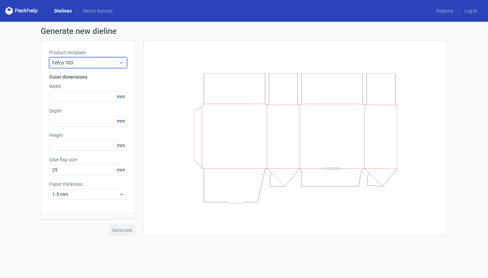
click at [120, 58] on div "Fefco 703" at bounding box center [88, 62] width 78 height 11
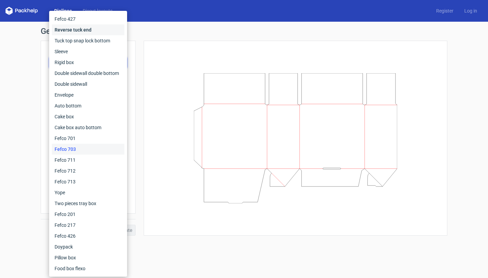
click at [100, 33] on div "Reverse tuck end" at bounding box center [88, 29] width 73 height 11
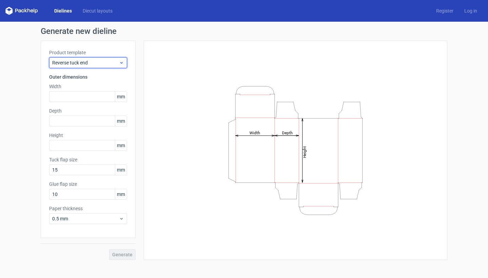
click at [99, 62] on span "Reverse tuck end" at bounding box center [85, 62] width 67 height 7
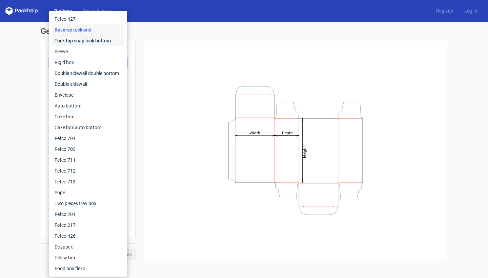
click at [91, 45] on div "Tuck top snap lock bottom" at bounding box center [88, 40] width 73 height 11
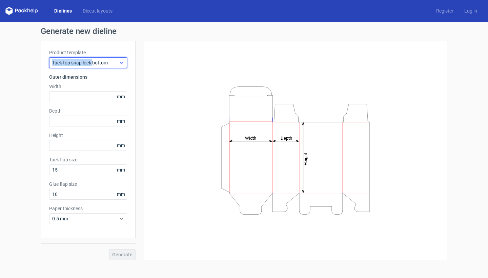
click at [93, 59] on div "Tuck top snap lock bottom" at bounding box center [88, 62] width 78 height 11
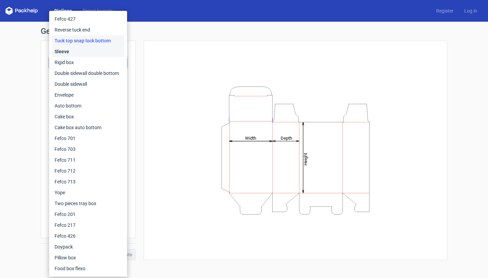
click at [90, 53] on div "Sleeve" at bounding box center [88, 51] width 73 height 11
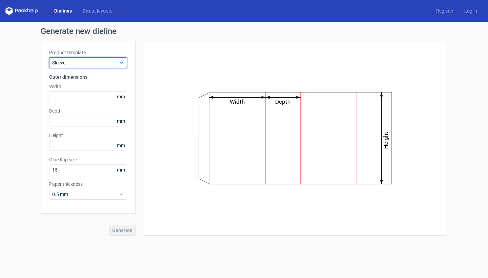
click at [91, 61] on span "Sleeve" at bounding box center [85, 62] width 67 height 7
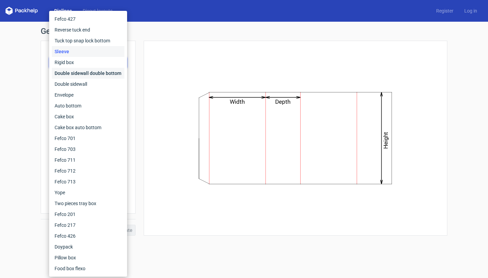
click at [89, 72] on div "Double sidewall double bottom" at bounding box center [88, 73] width 73 height 11
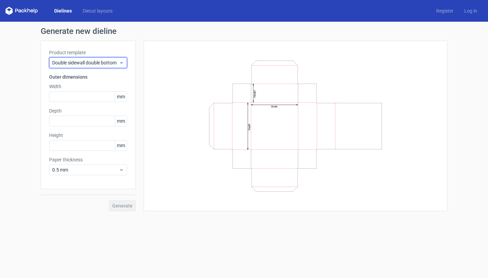
click at [95, 65] on span "Double sidewall double bottom" at bounding box center [85, 62] width 67 height 7
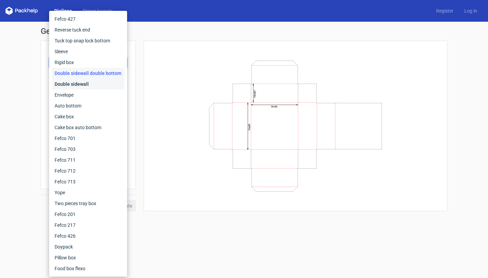
click at [91, 84] on div "Double sidewall" at bounding box center [88, 84] width 73 height 11
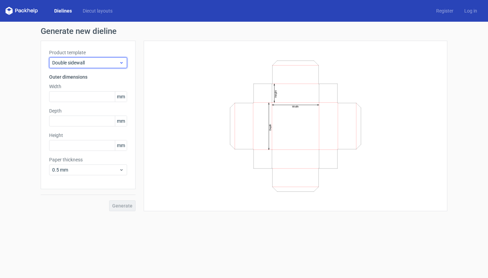
click at [99, 66] on div "Double sidewall" at bounding box center [88, 62] width 78 height 11
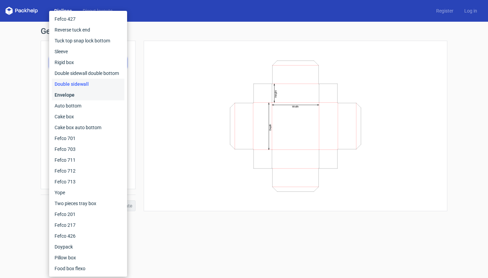
click at [91, 93] on div "Envelope" at bounding box center [88, 95] width 73 height 11
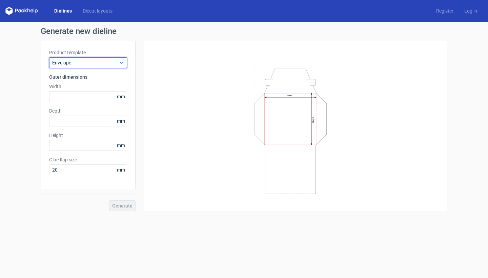
click at [96, 62] on span "Envelope" at bounding box center [85, 62] width 67 height 7
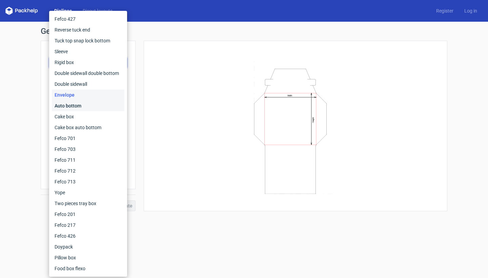
click at [86, 107] on div "Auto bottom" at bounding box center [88, 105] width 73 height 11
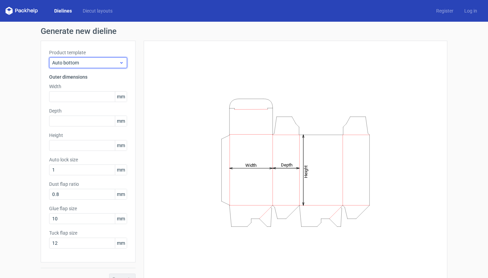
click at [93, 62] on span "Auto bottom" at bounding box center [85, 62] width 67 height 7
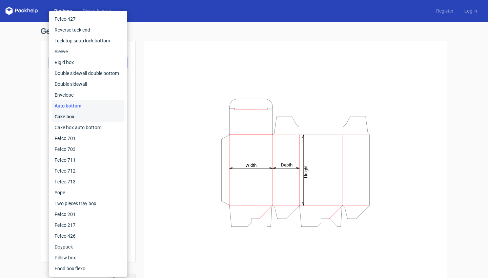
click at [85, 114] on div "Cake box" at bounding box center [88, 116] width 73 height 11
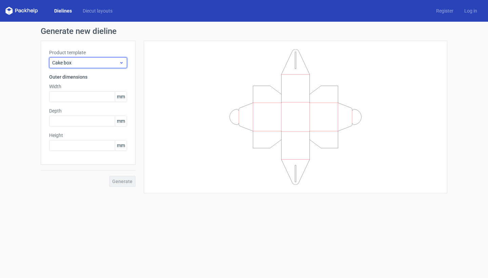
click at [99, 63] on span "Cake box" at bounding box center [85, 62] width 67 height 7
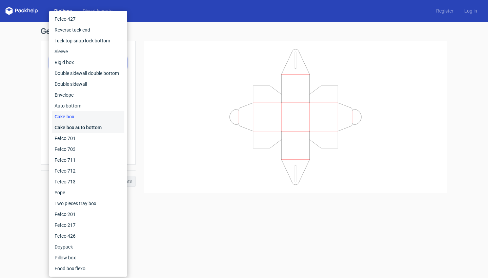
click at [88, 128] on div "Cake box auto bottom" at bounding box center [88, 127] width 73 height 11
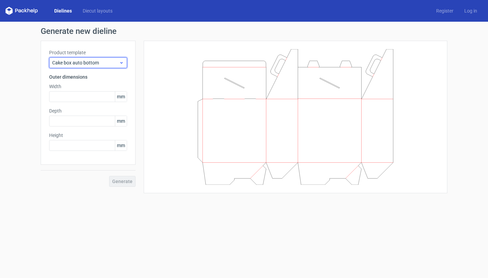
click at [94, 60] on span "Cake box auto bottom" at bounding box center [85, 62] width 67 height 7
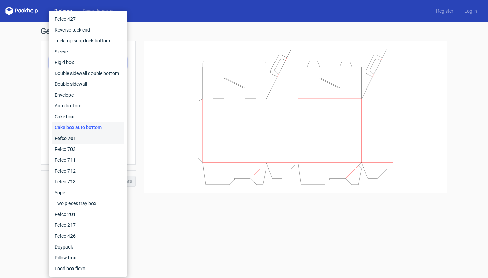
click at [83, 137] on div "Fefco 701" at bounding box center [88, 138] width 73 height 11
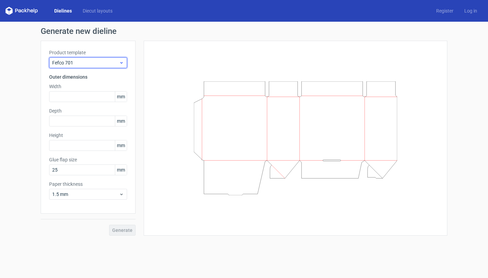
click at [96, 59] on div "Fefco 701" at bounding box center [88, 62] width 78 height 11
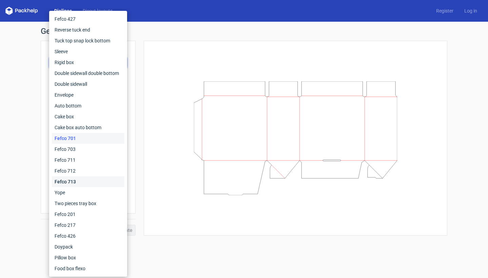
click at [82, 183] on div "Fefco 713" at bounding box center [88, 181] width 73 height 11
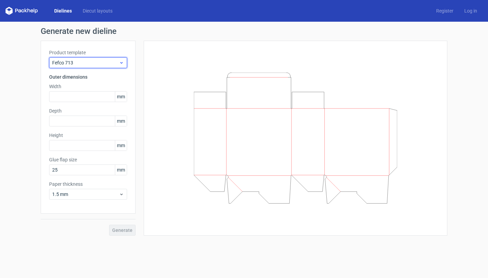
click at [95, 66] on span "Fefco 713" at bounding box center [85, 62] width 67 height 7
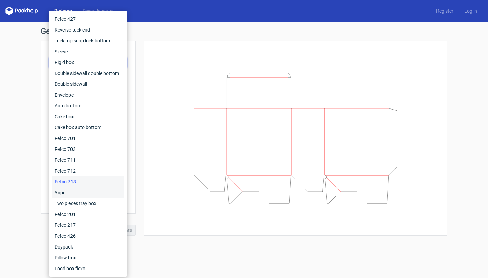
click at [77, 193] on div "Yope" at bounding box center [88, 192] width 73 height 11
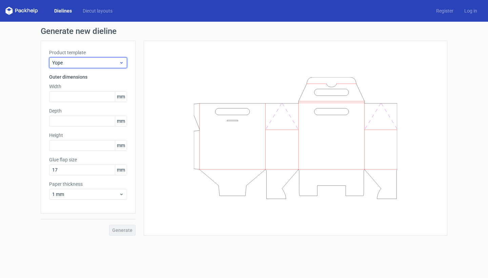
click at [103, 63] on span "Yope" at bounding box center [85, 62] width 67 height 7
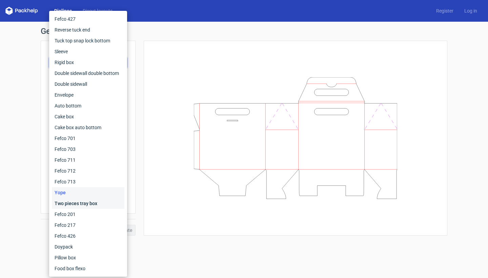
click at [71, 203] on div "Two pieces tray box" at bounding box center [88, 203] width 73 height 11
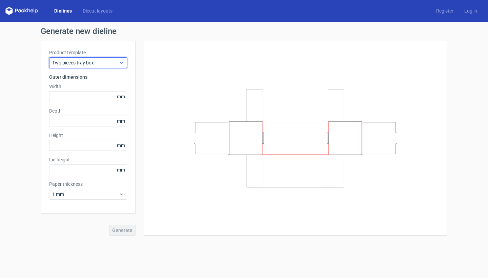
click at [90, 64] on span "Two pieces tray box" at bounding box center [85, 62] width 67 height 7
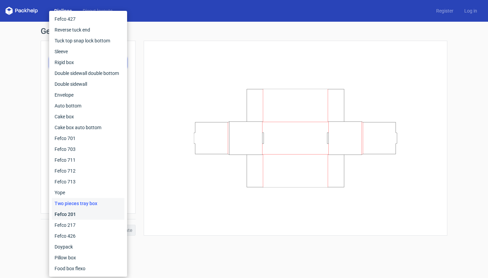
click at [84, 213] on div "Fefco 201" at bounding box center [88, 214] width 73 height 11
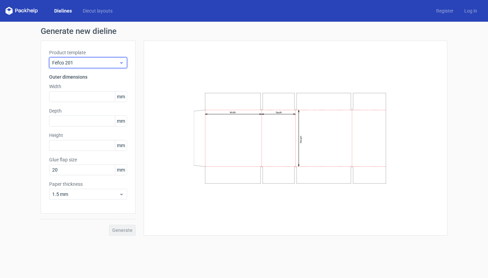
click at [89, 65] on span "Fefco 201" at bounding box center [85, 62] width 67 height 7
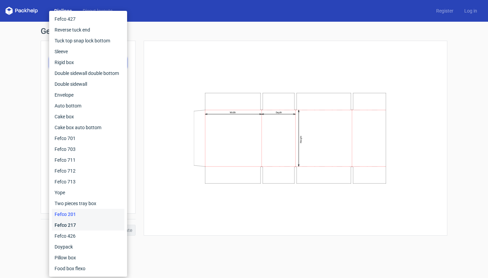
click at [68, 224] on div "Fefco 217" at bounding box center [88, 225] width 73 height 11
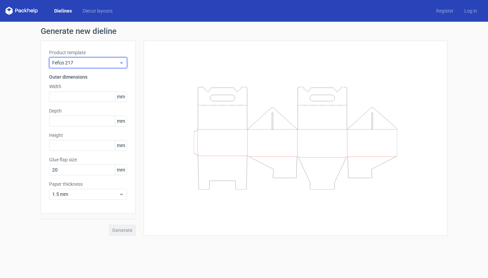
click at [86, 65] on span "Fefco 217" at bounding box center [85, 62] width 67 height 7
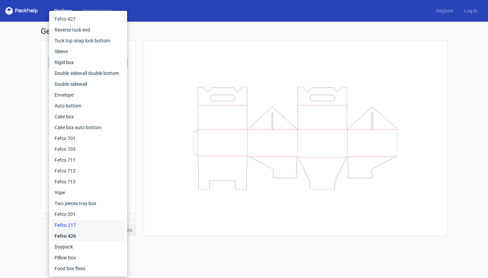
click at [73, 241] on div "Fefco 426" at bounding box center [88, 236] width 73 height 11
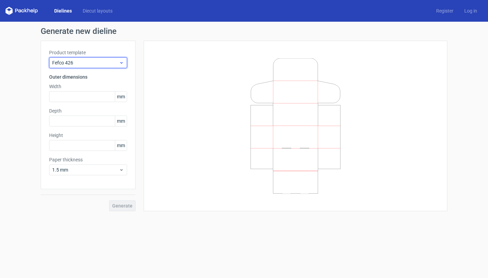
click at [94, 65] on span "Fefco 426" at bounding box center [85, 62] width 67 height 7
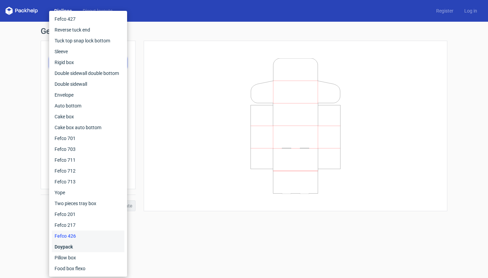
click at [76, 246] on div "Doypack" at bounding box center [88, 246] width 73 height 11
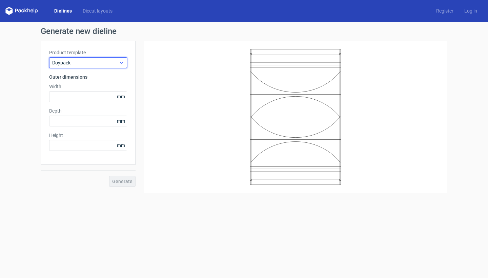
click at [97, 60] on span "Doypack" at bounding box center [85, 62] width 67 height 7
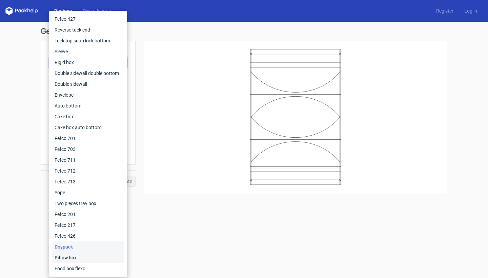
click at [81, 256] on div "Pillow box" at bounding box center [88, 257] width 73 height 11
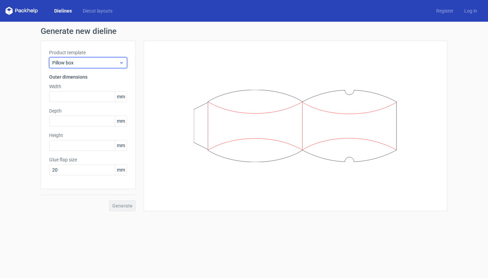
click at [101, 65] on span "Pillow box" at bounding box center [85, 62] width 67 height 7
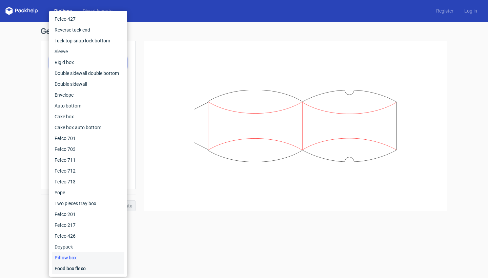
click at [88, 270] on div "Food box flexo" at bounding box center [88, 268] width 73 height 11
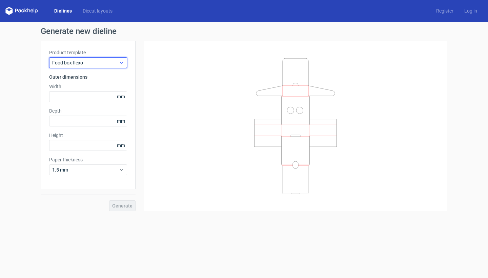
click at [97, 62] on span "Food box flexo" at bounding box center [85, 62] width 67 height 7
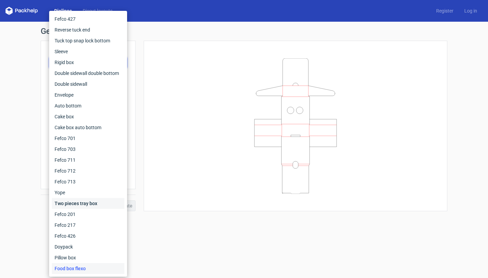
click at [79, 208] on div "Two pieces tray box" at bounding box center [88, 203] width 73 height 11
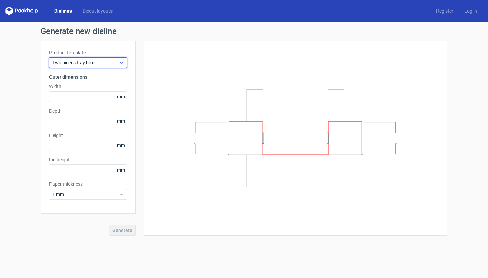
click at [100, 64] on span "Two pieces tray box" at bounding box center [85, 62] width 67 height 7
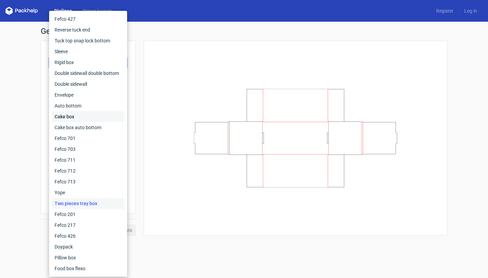
click at [80, 119] on div "Cake box" at bounding box center [88, 116] width 73 height 11
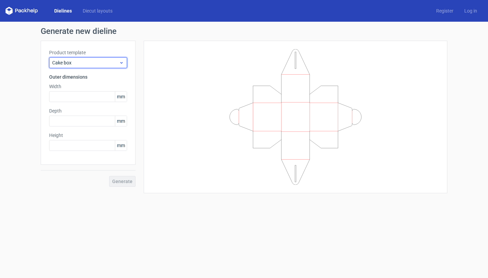
click at [87, 66] on div "Cake box" at bounding box center [88, 62] width 78 height 11
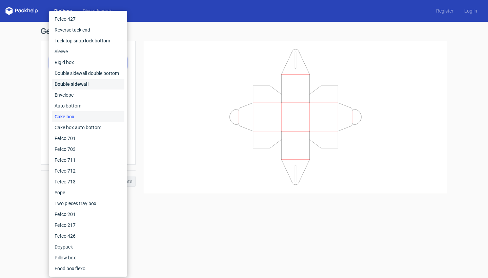
click at [85, 86] on div "Double sidewall" at bounding box center [88, 84] width 73 height 11
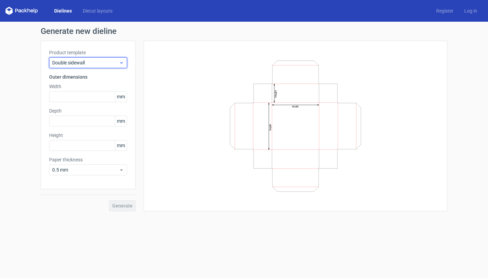
click at [86, 63] on span "Double sidewall" at bounding box center [85, 62] width 67 height 7
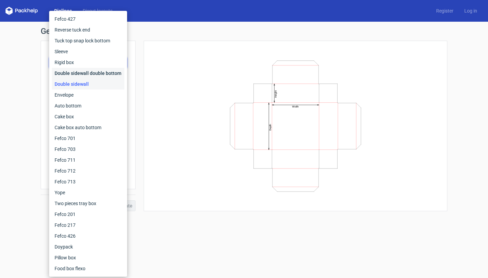
click at [86, 77] on div "Double sidewall double bottom" at bounding box center [88, 73] width 73 height 11
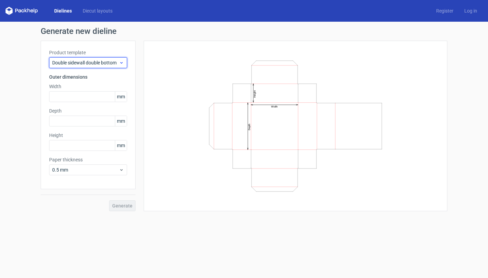
click at [93, 60] on span "Double sidewall double bottom" at bounding box center [85, 62] width 67 height 7
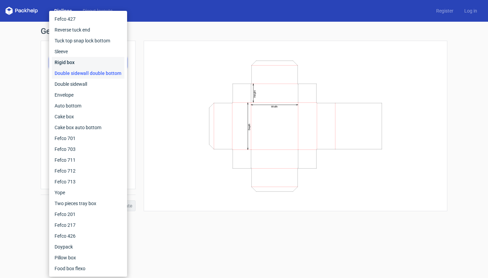
click at [92, 63] on div "Rigid box" at bounding box center [88, 62] width 73 height 11
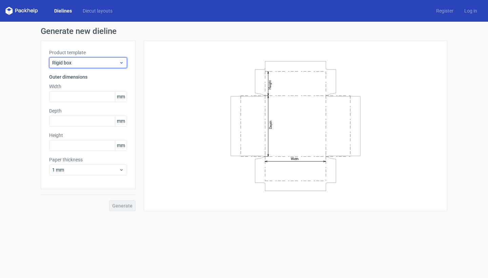
click at [96, 62] on span "Rigid box" at bounding box center [85, 62] width 67 height 7
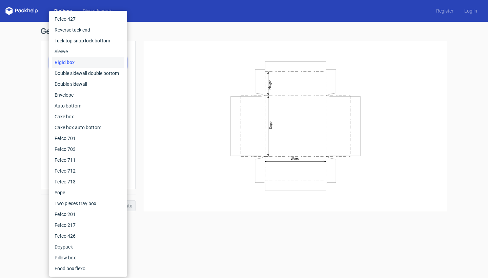
click at [88, 59] on div "Rigid box" at bounding box center [88, 62] width 73 height 11
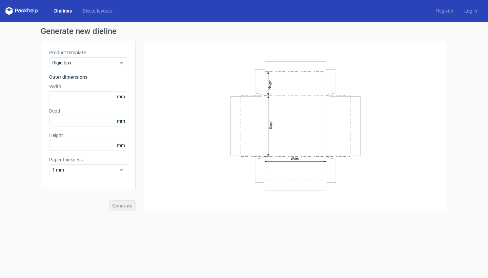
click at [89, 51] on label "Product template" at bounding box center [88, 52] width 78 height 7
click at [89, 64] on span "Rigid box" at bounding box center [85, 62] width 67 height 7
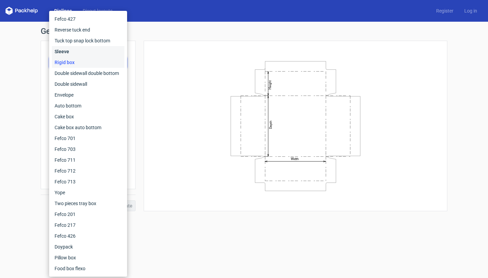
click at [77, 51] on div "Sleeve" at bounding box center [88, 51] width 73 height 11
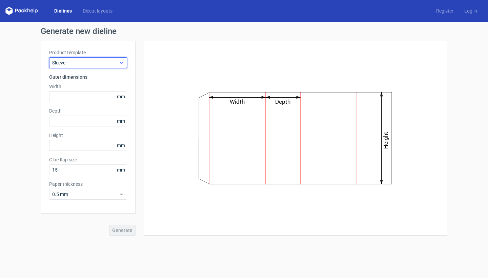
click at [89, 61] on span "Sleeve" at bounding box center [85, 62] width 67 height 7
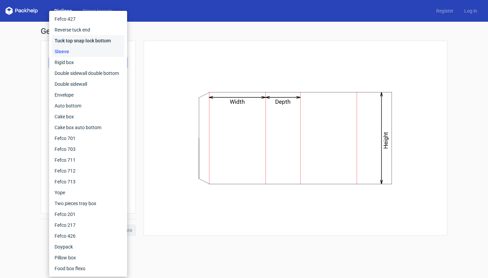
click at [90, 42] on div "Tuck top snap lock bottom" at bounding box center [88, 40] width 73 height 11
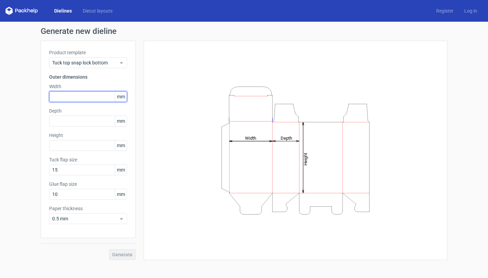
click at [91, 96] on input "text" at bounding box center [88, 96] width 78 height 11
type input "300"
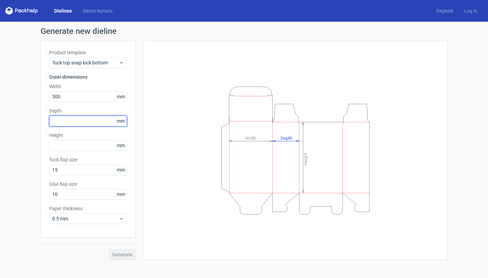
click at [90, 120] on input "text" at bounding box center [88, 121] width 78 height 11
type input "200"
click at [92, 144] on input "text" at bounding box center [88, 145] width 78 height 11
click at [120, 255] on span "Generate" at bounding box center [122, 254] width 20 height 5
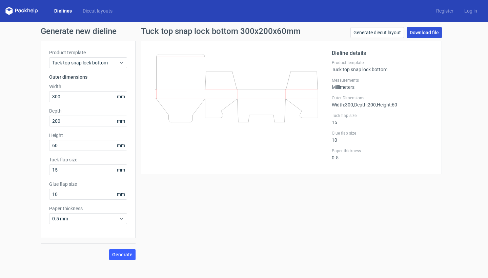
click at [422, 31] on link "Download file" at bounding box center [424, 32] width 35 height 11
click at [73, 149] on input "60" at bounding box center [88, 145] width 78 height 11
type input "6"
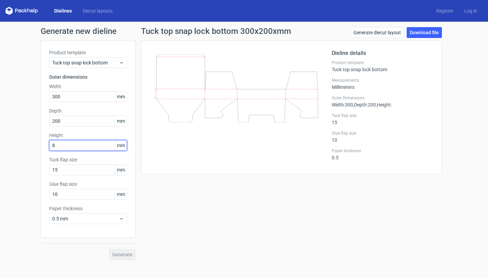
type input "80"
click at [117, 252] on button "Generate" at bounding box center [122, 254] width 26 height 11
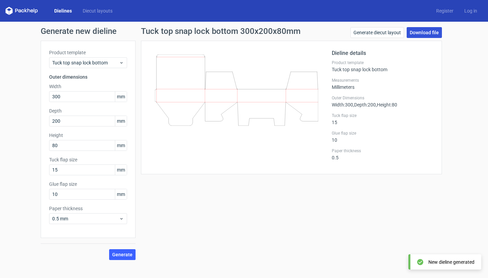
click at [419, 32] on link "Download file" at bounding box center [424, 32] width 35 height 11
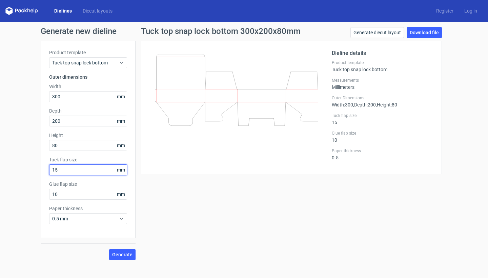
click at [90, 172] on input "15" at bounding box center [88, 169] width 78 height 11
type input "1"
type input "20"
click at [89, 197] on input "10" at bounding box center [88, 194] width 78 height 11
type input "1"
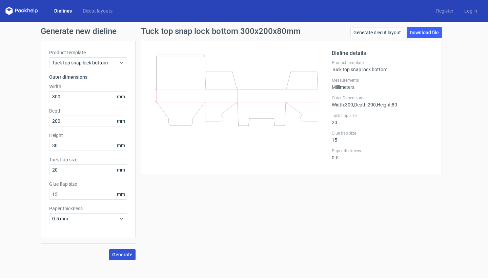
click at [119, 255] on span "Generate" at bounding box center [122, 254] width 20 height 5
drag, startPoint x: 77, startPoint y: 197, endPoint x: 52, endPoint y: 197, distance: 25.4
click at [52, 197] on input "15" at bounding box center [88, 194] width 78 height 11
type input "20"
click at [64, 169] on input "20" at bounding box center [88, 169] width 78 height 11
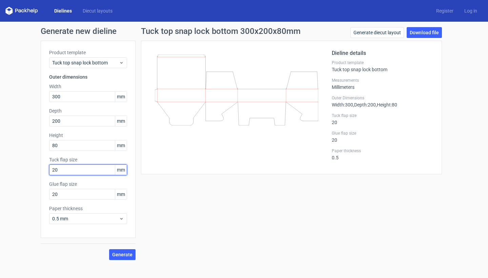
type input "2"
type input "30"
click at [120, 256] on span "Generate" at bounding box center [122, 254] width 20 height 5
click at [423, 34] on link "Download file" at bounding box center [424, 32] width 35 height 11
drag, startPoint x: 67, startPoint y: 144, endPoint x: 37, endPoint y: 144, distance: 29.8
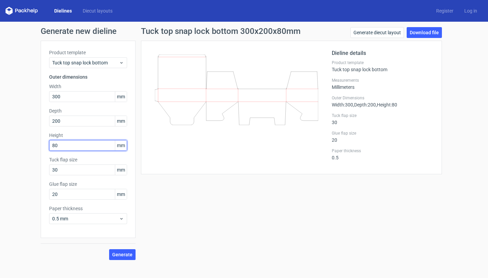
click at [37, 144] on div "Generate new dieline Product template Tuck top snap lock bottom Outer dimension…" at bounding box center [244, 144] width 488 height 244
type input "60"
click at [123, 258] on button "Generate" at bounding box center [122, 254] width 26 height 11
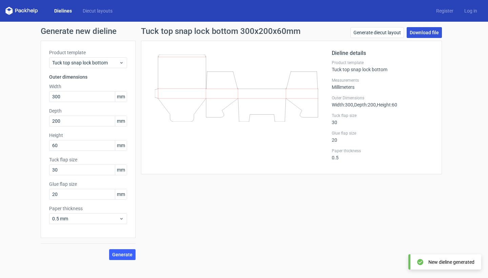
click at [415, 32] on link "Download file" at bounding box center [424, 32] width 35 height 11
